Goal: Find specific page/section: Find specific page/section

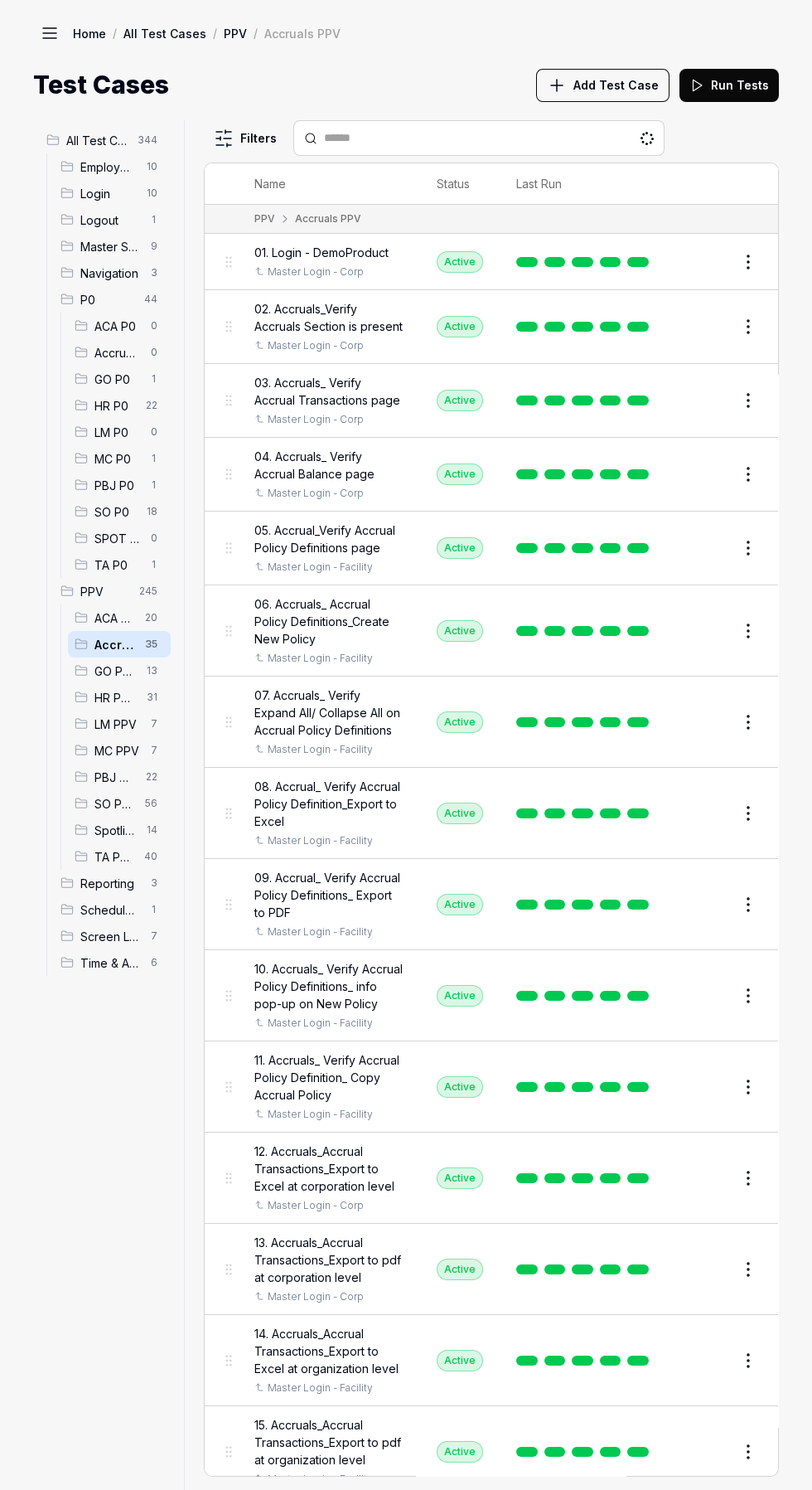
click at [82, 697] on icon at bounding box center [81, 696] width 13 height 13
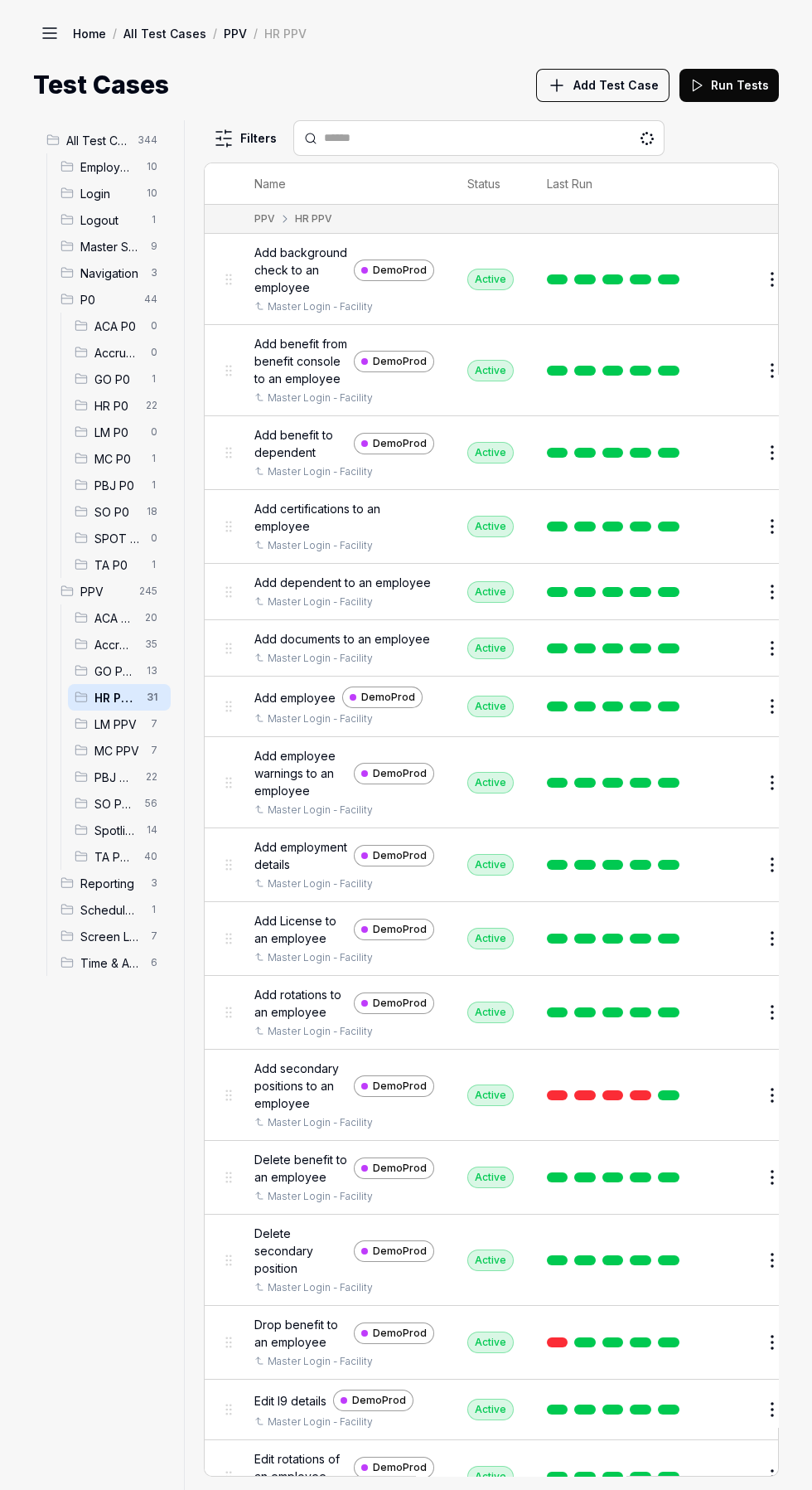
click at [98, 675] on span "GO PPV" at bounding box center [115, 671] width 42 height 17
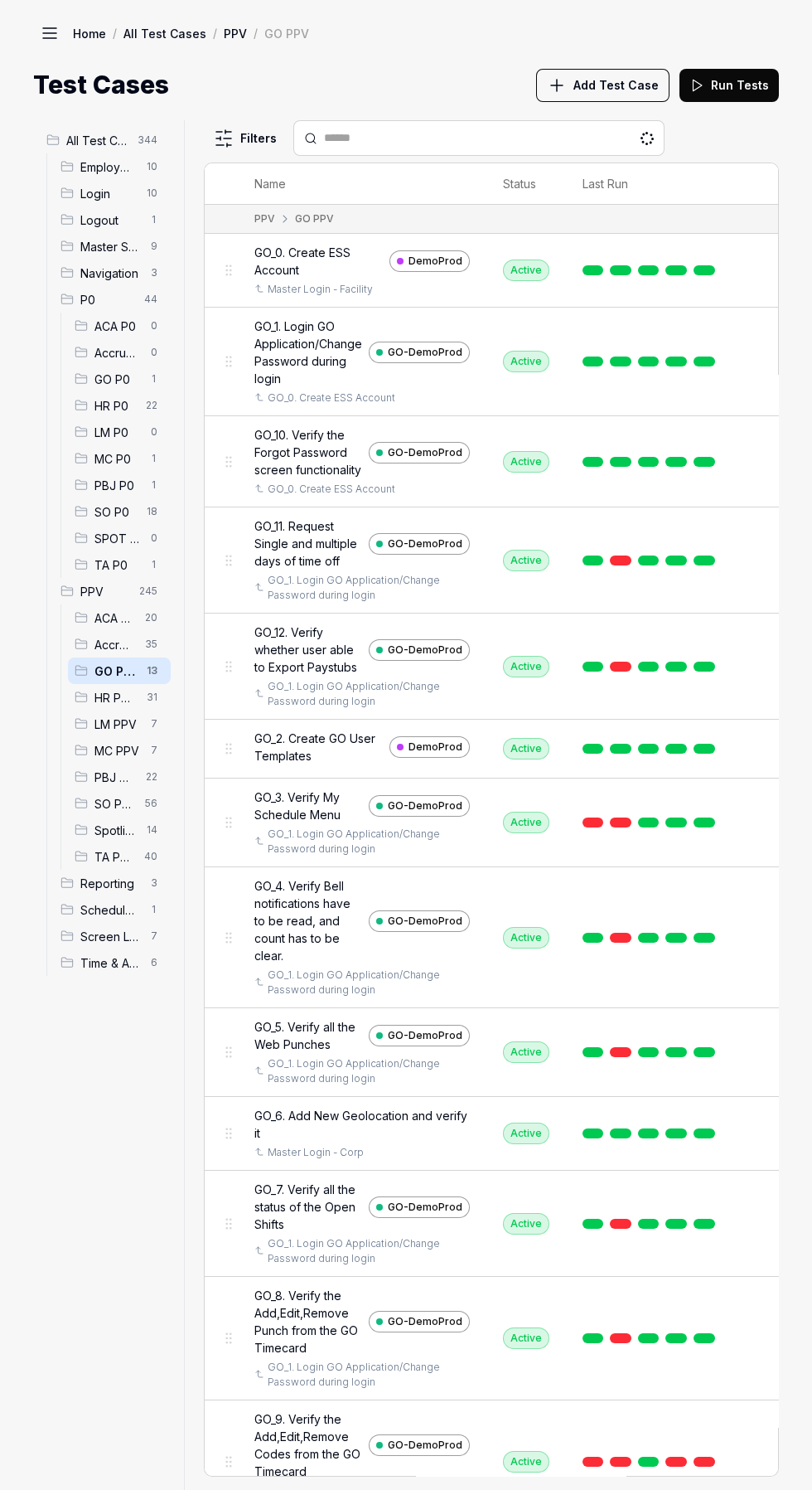
click at [95, 734] on div "LM PPV 7" at bounding box center [119, 724] width 103 height 27
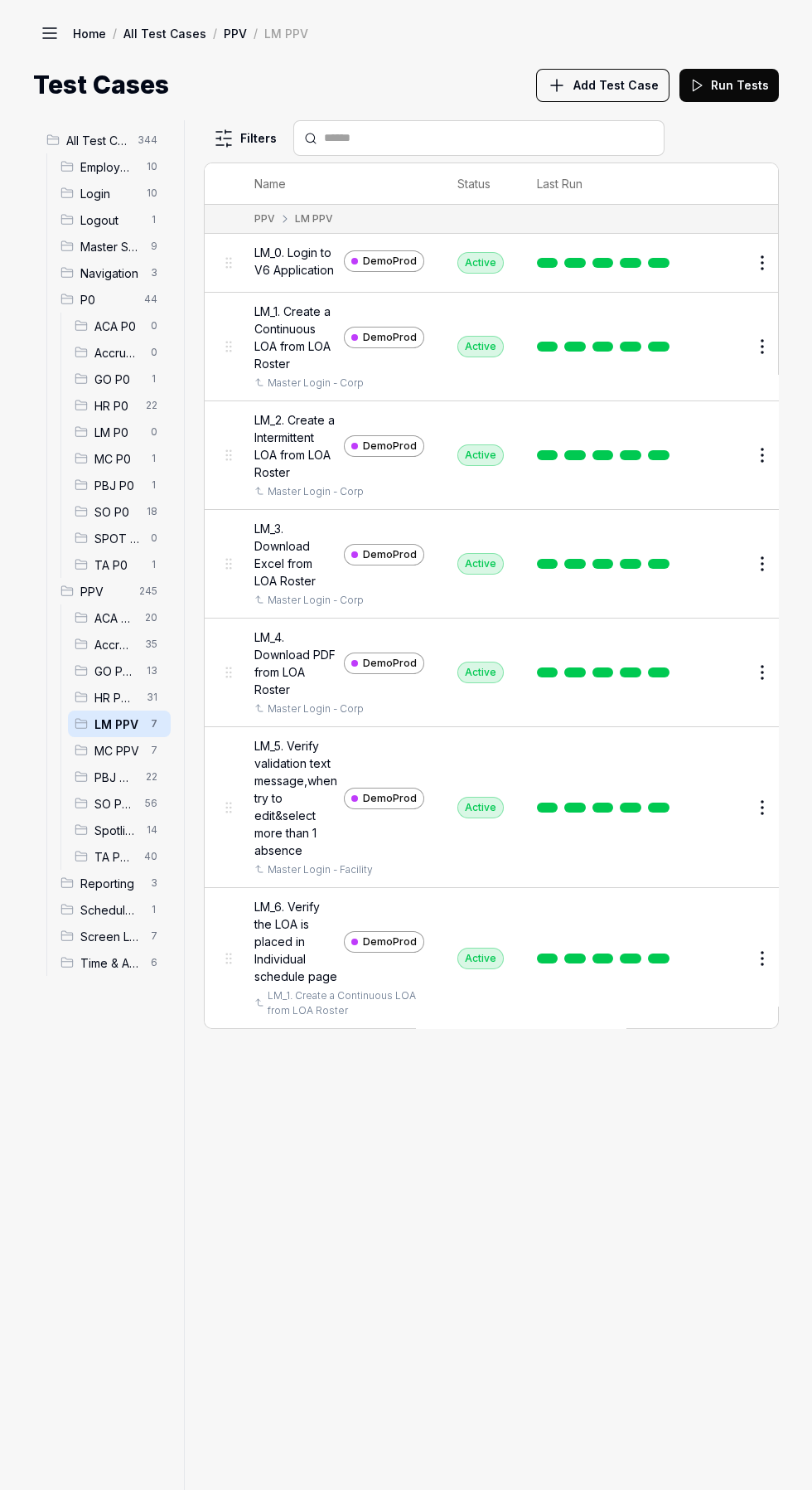
click at [90, 768] on div "PBJ PPV 22" at bounding box center [119, 776] width 103 height 27
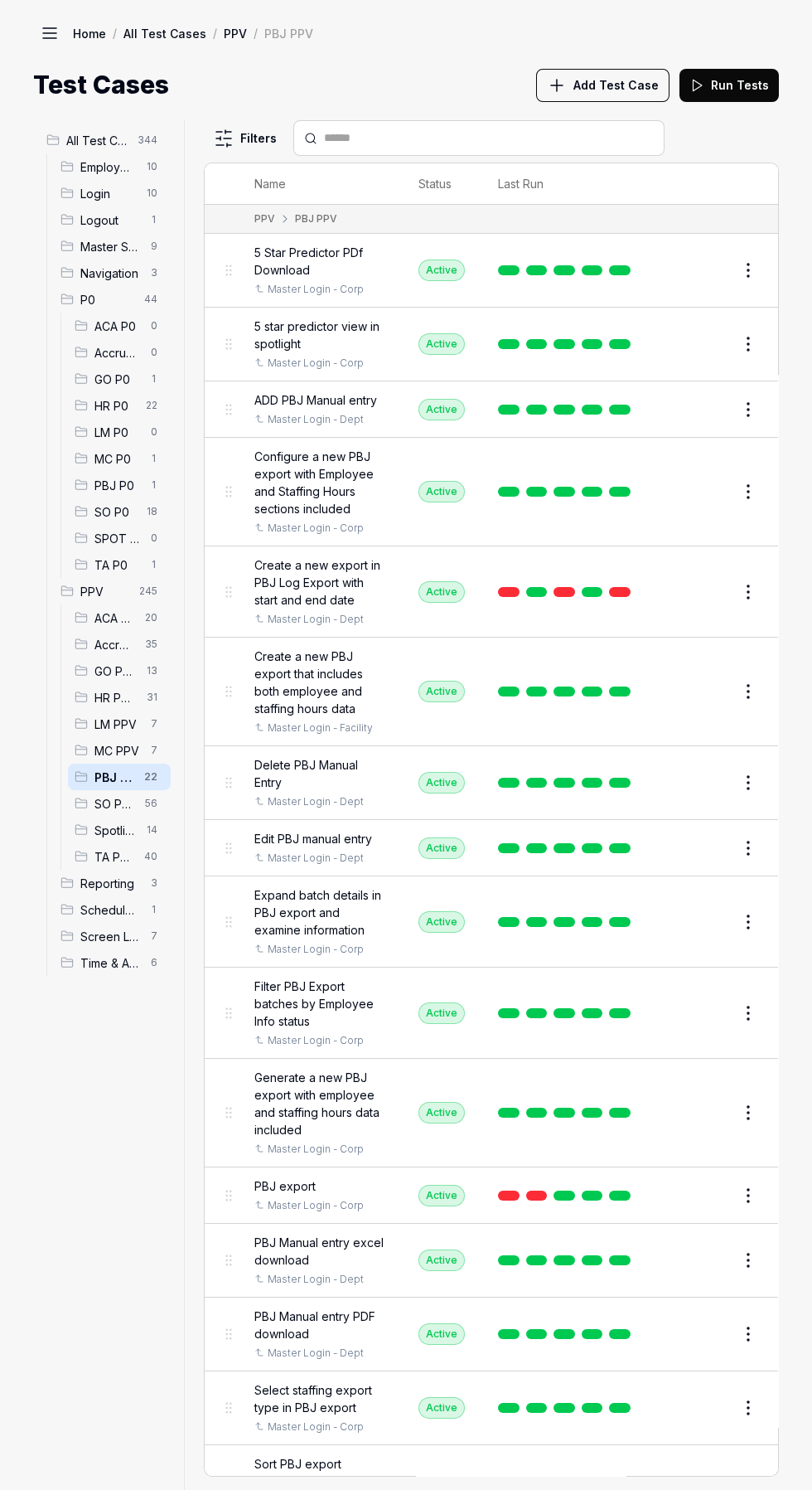
click at [101, 742] on span "MC PPV" at bounding box center [118, 751] width 46 height 17
